Goal: Task Accomplishment & Management: Complete application form

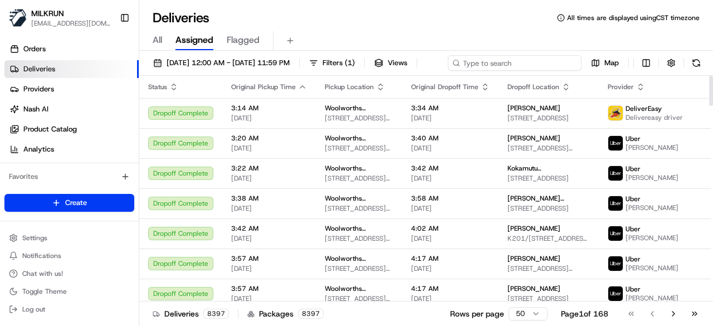
click at [555, 61] on div "20/08/2025 12:00 AM - 20/08/2025 11:59 PM Filters ( 1 ) Views Map" at bounding box center [426, 65] width 574 height 21
paste input "7f7ac508-013b-452a-bc72-f00ffcd5afb5"
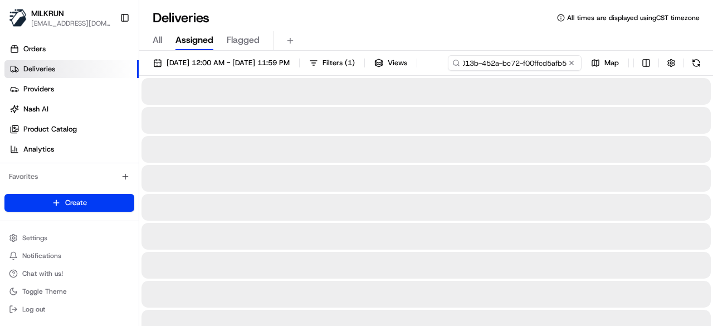
type input "7f7ac508-013b-452a-bc72-f00ffcd5afb5"
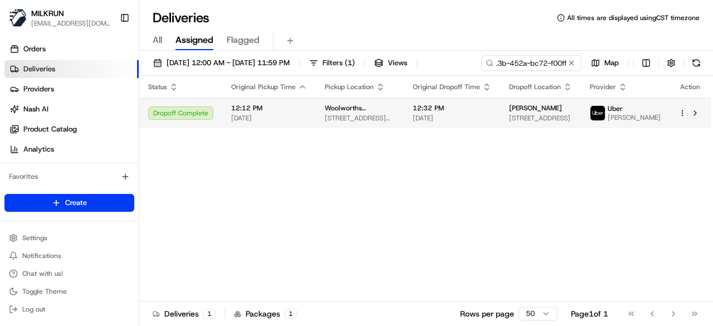
click at [434, 137] on div "Status Original Pickup Time Pickup Location Original Dropoff Time Dropoff Locat…" at bounding box center [425, 189] width 572 height 226
click at [438, 127] on td "12:32 PM 20/08/2025" at bounding box center [452, 113] width 96 height 30
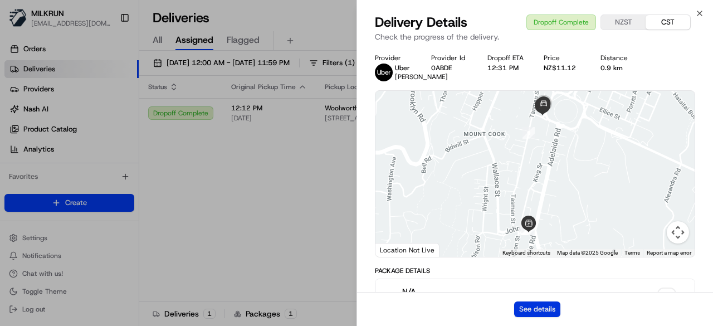
click at [541, 305] on button "See details" at bounding box center [537, 309] width 46 height 16
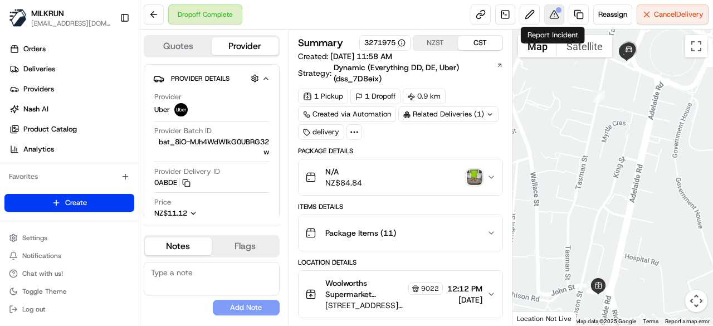
click at [550, 14] on button at bounding box center [554, 14] width 20 height 20
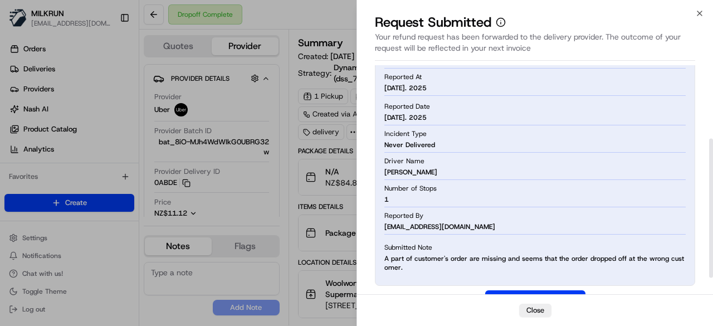
scroll to position [149, 0]
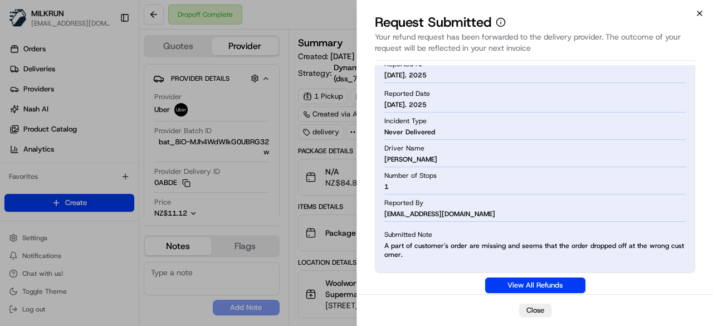
click at [700, 13] on icon "button" at bounding box center [700, 13] width 4 height 4
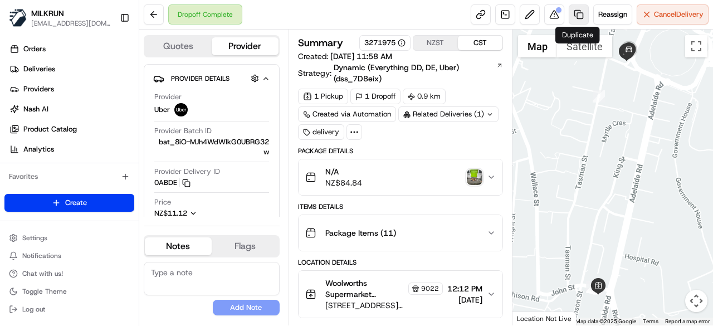
click at [574, 16] on link at bounding box center [579, 14] width 20 height 20
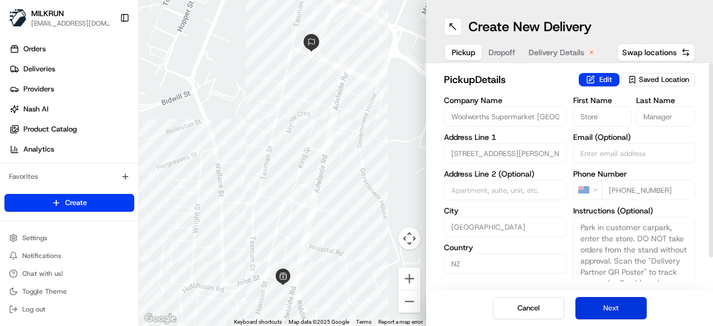
click at [611, 309] on button "Next" at bounding box center [611, 308] width 71 height 22
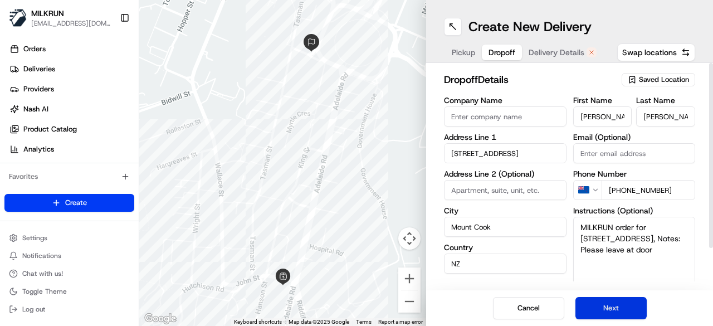
click at [611, 309] on button "Next" at bounding box center [611, 308] width 71 height 22
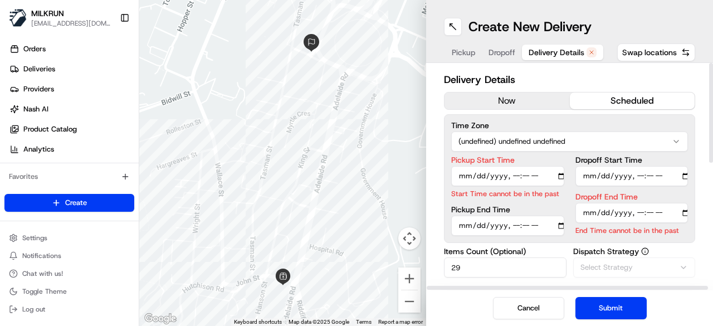
click at [524, 101] on button "now" at bounding box center [507, 100] width 125 height 17
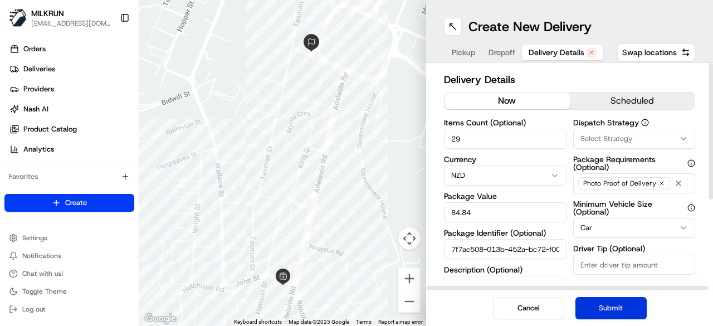
click at [606, 308] on button "Submit" at bounding box center [611, 308] width 71 height 22
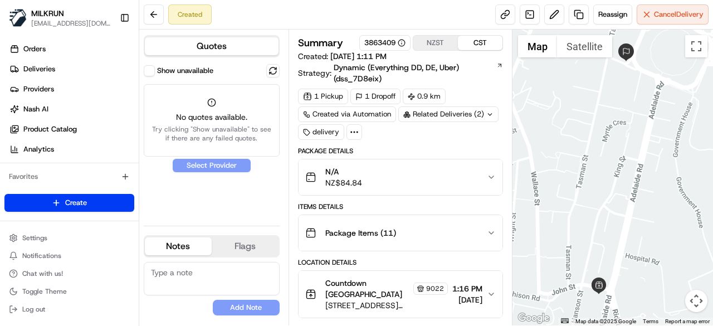
click at [148, 70] on button "Show unavailable" at bounding box center [149, 70] width 11 height 11
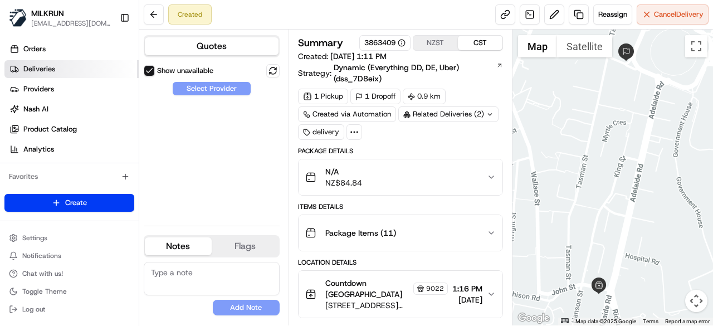
click at [69, 72] on link "Deliveries" at bounding box center [71, 69] width 134 height 18
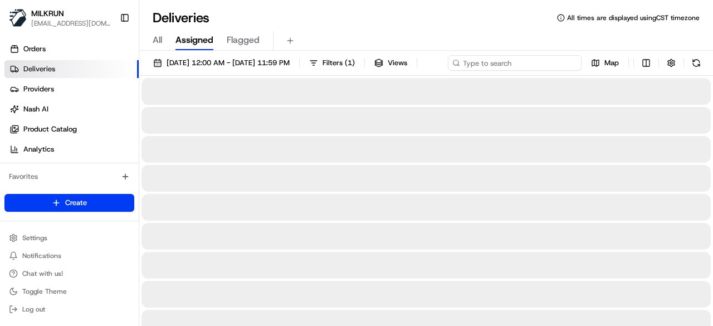
click at [533, 57] on div "20/08/2025 12:00 AM - 20/08/2025 11:59 PM Filters ( 1 ) Views Map" at bounding box center [426, 65] width 574 height 21
paste input "7f7ac508-013b-452a-bc72-f00ffcd5afb5"
type input "7f7ac508-013b-452a-bc72-f00ffcd5afb5"
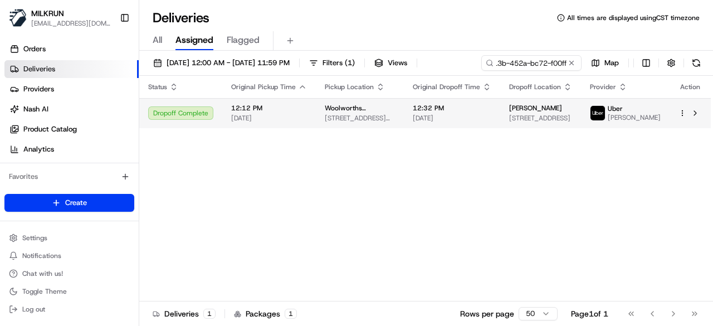
click at [466, 123] on span "[DATE]" at bounding box center [452, 118] width 79 height 9
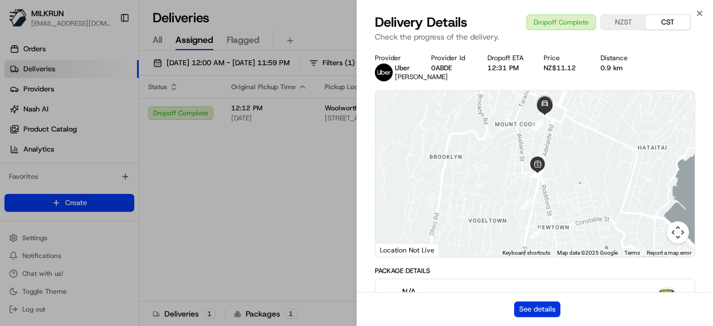
click at [520, 303] on button "See details" at bounding box center [537, 309] width 46 height 16
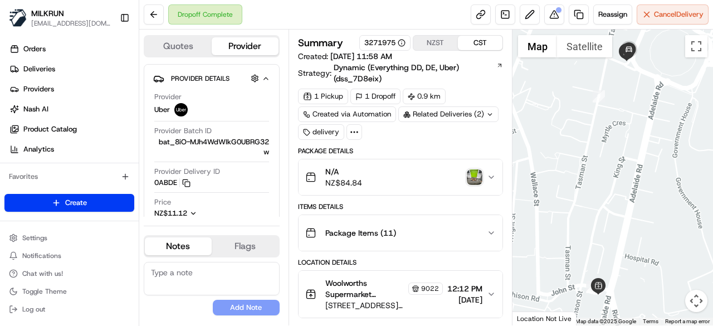
click at [462, 112] on div "Related Deliveries (2)" at bounding box center [448, 114] width 100 height 16
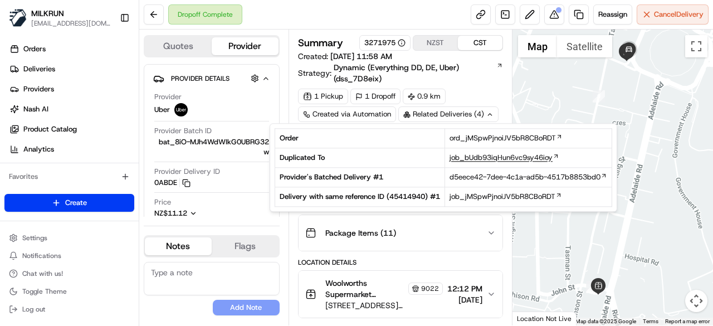
click at [487, 157] on span "job_bUdb93iqHun6vc9sy46ioy" at bounding box center [501, 158] width 103 height 10
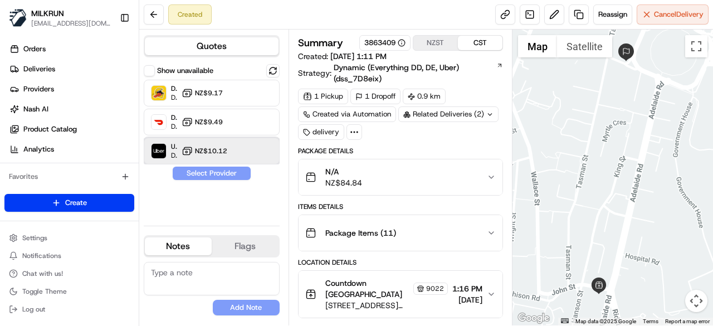
click at [236, 143] on div "Uber Dropoff ETA 23 minutes NZ$10.12" at bounding box center [212, 151] width 136 height 27
click at [227, 173] on button "Assign Provider" at bounding box center [211, 173] width 79 height 13
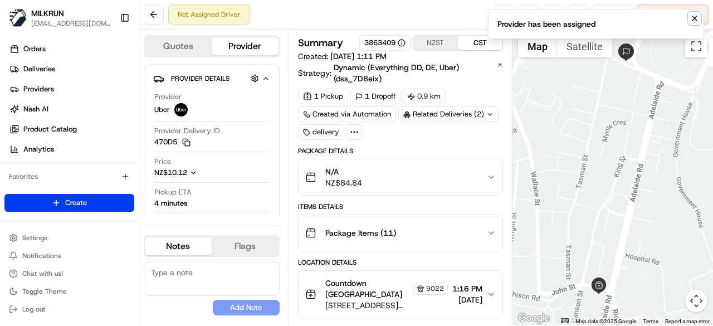
click at [697, 18] on icon "Notifications (F8)" at bounding box center [694, 18] width 9 height 9
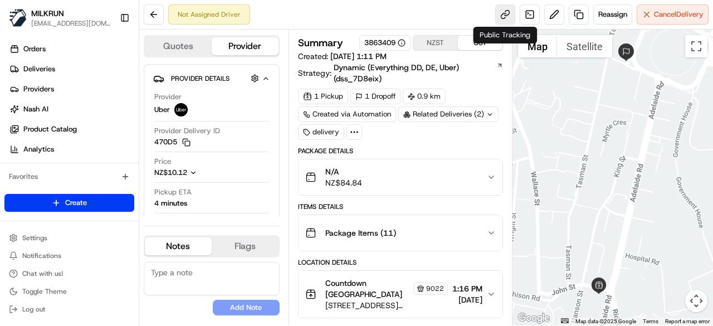
click at [511, 17] on link at bounding box center [505, 14] width 20 height 20
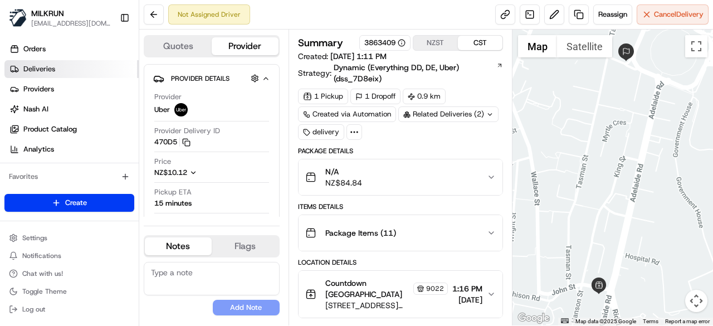
click at [51, 72] on span "Deliveries" at bounding box center [39, 69] width 32 height 10
